Goal: Find specific page/section: Find specific page/section

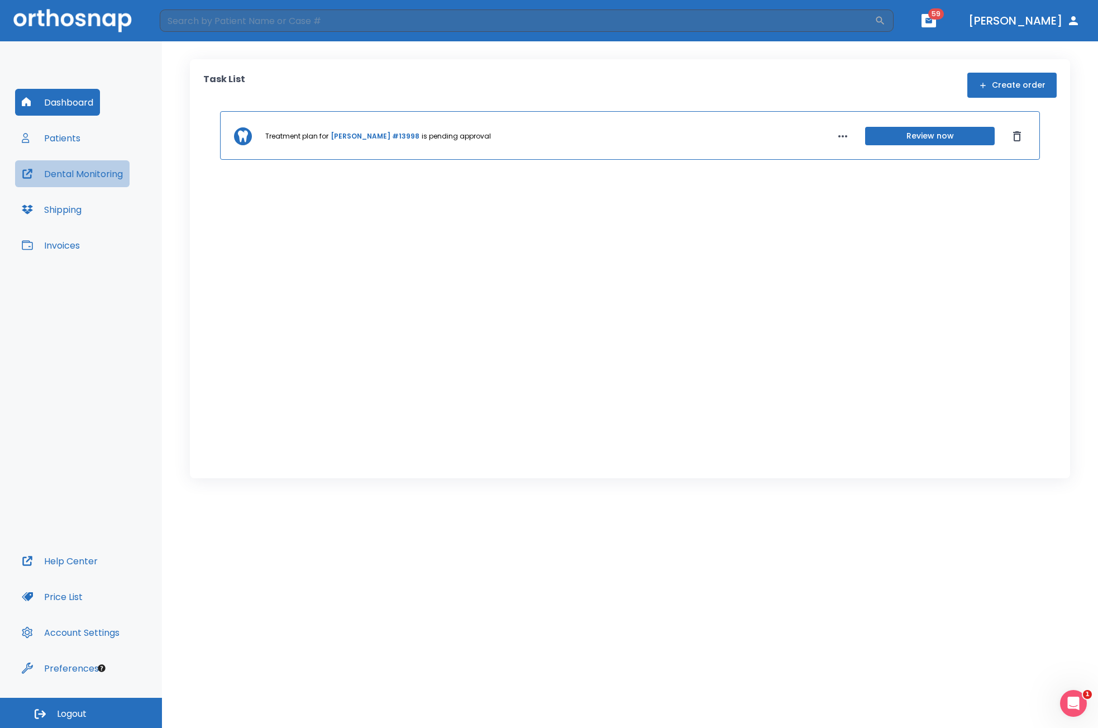
click at [55, 182] on button "Dental Monitoring" at bounding box center [72, 173] width 114 height 27
click at [73, 133] on button "Patients" at bounding box center [51, 138] width 72 height 27
